Goal: Browse casually

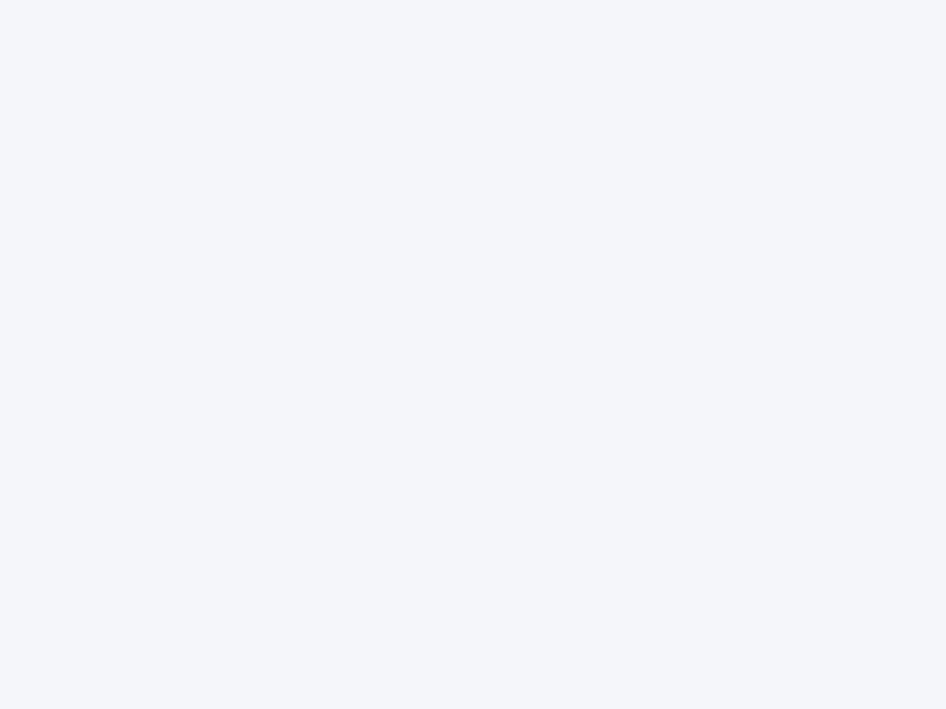
click at [473, 355] on div at bounding box center [473, 354] width 946 height 709
